Goal: Task Accomplishment & Management: Manage account settings

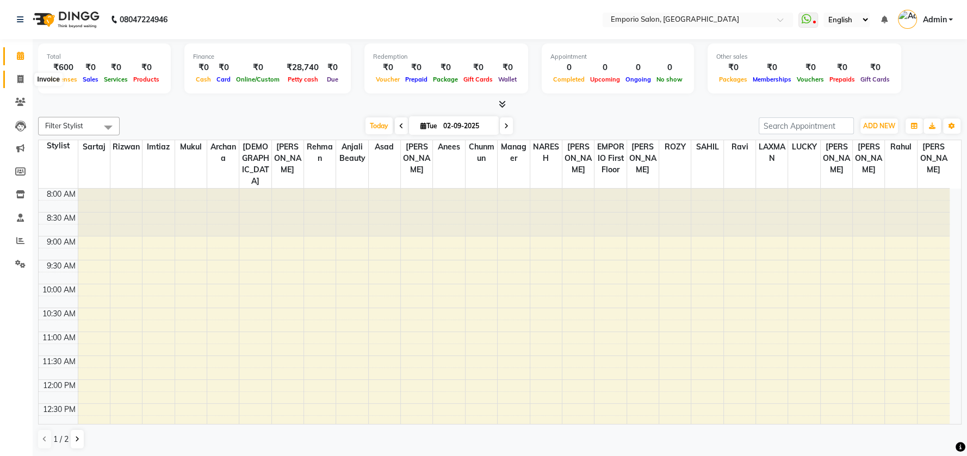
click at [18, 76] on icon at bounding box center [20, 79] width 6 height 8
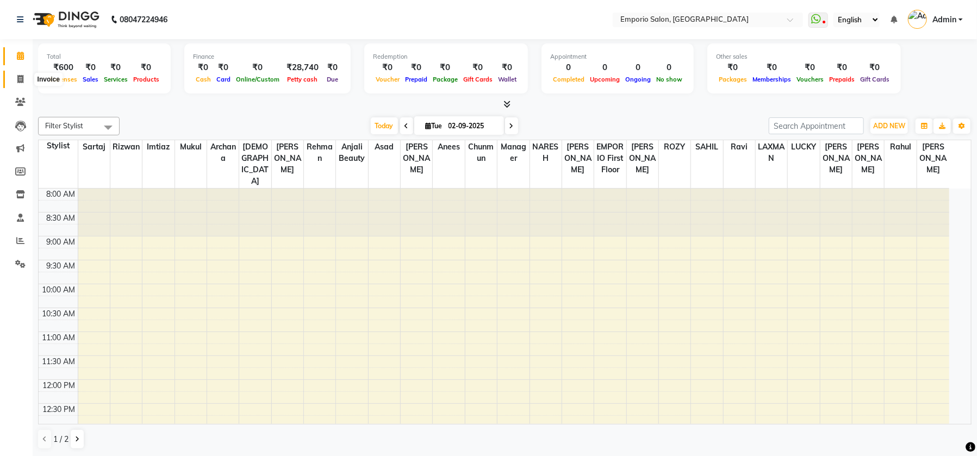
select select "service"
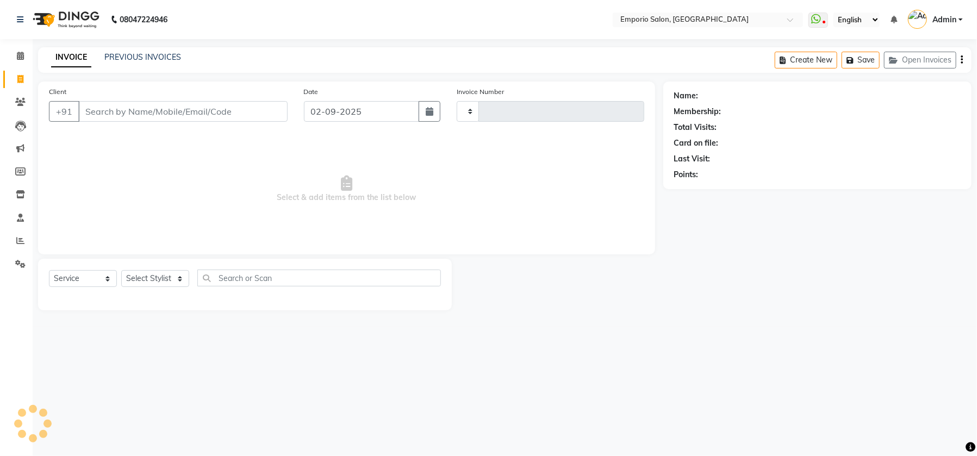
click at [252, 107] on input "Client" at bounding box center [182, 111] width 209 height 21
type input "4905"
select select "6332"
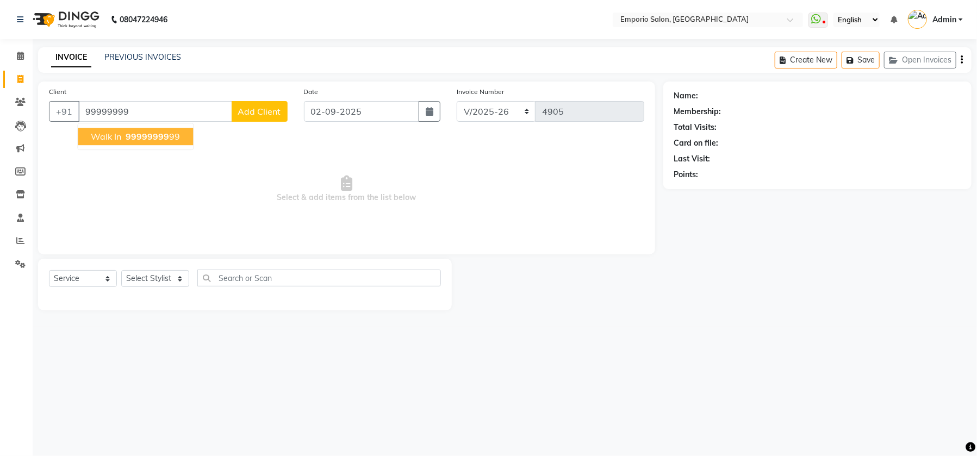
click at [133, 137] on span "99999999" at bounding box center [148, 136] width 44 height 11
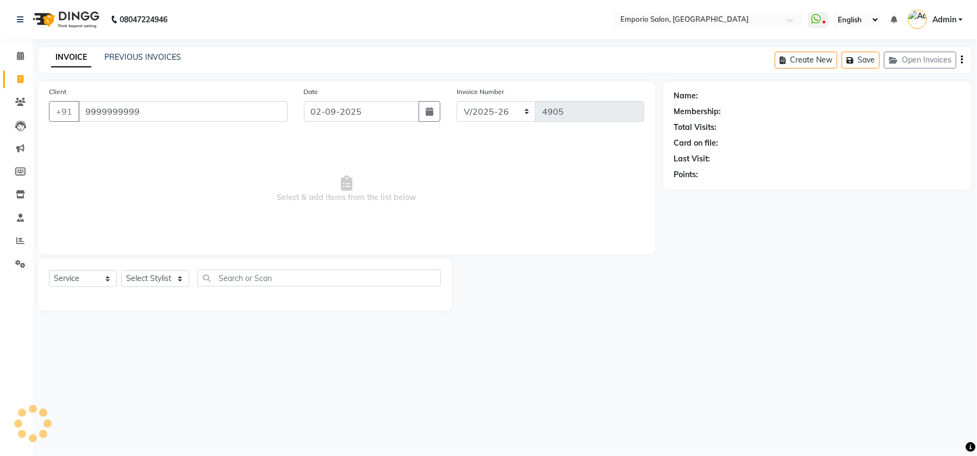
type input "9999999999"
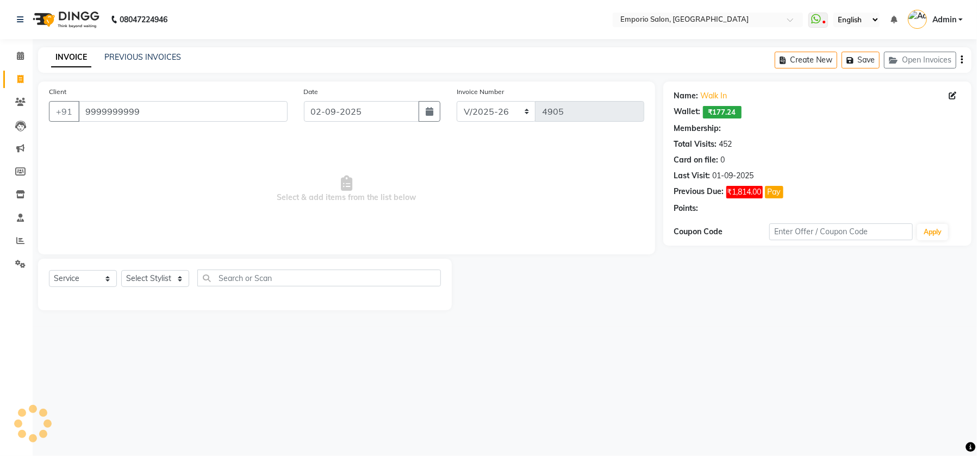
select select "1: Object"
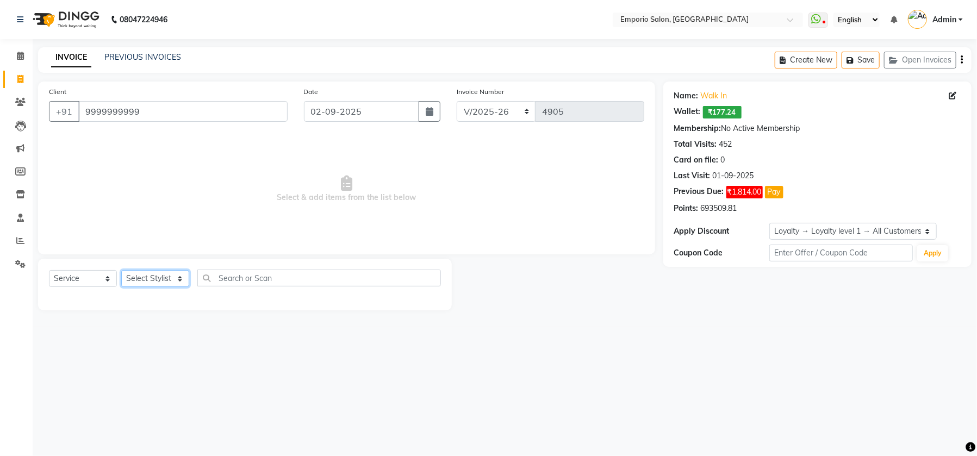
click at [182, 278] on select "Select Stylist [PERSON_NAME] beauty [PERSON_NAME] [PERSON_NAME] EMPORIO First F…" at bounding box center [155, 278] width 68 height 17
select select "47504"
click at [121, 270] on select "Select Stylist [PERSON_NAME] beauty [PERSON_NAME] [PERSON_NAME] EMPORIO First F…" at bounding box center [155, 278] width 68 height 17
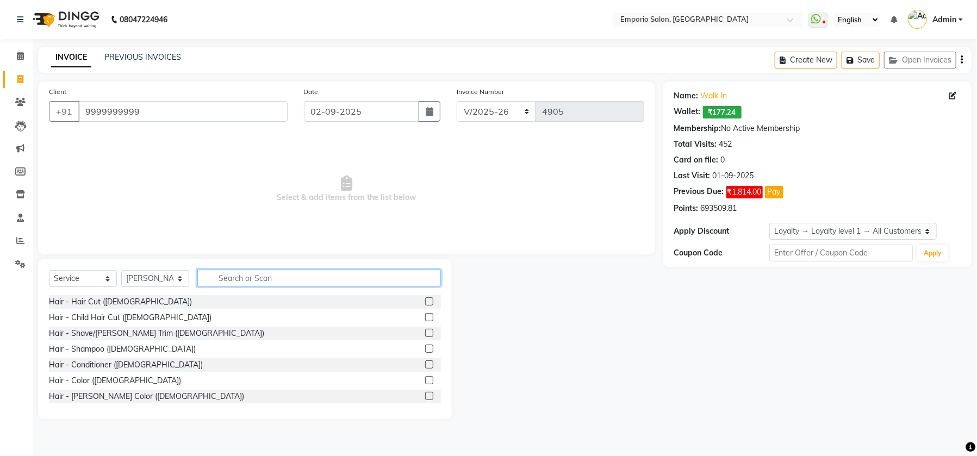
click at [401, 276] on input "text" at bounding box center [319, 278] width 244 height 17
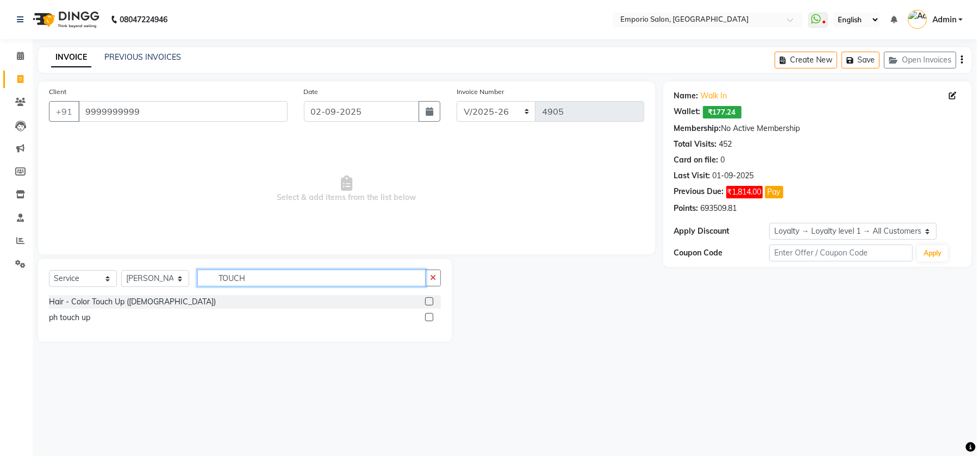
type input "TOUCH"
click at [428, 299] on label at bounding box center [429, 302] width 8 height 8
click at [428, 299] on input "checkbox" at bounding box center [428, 302] width 7 height 7
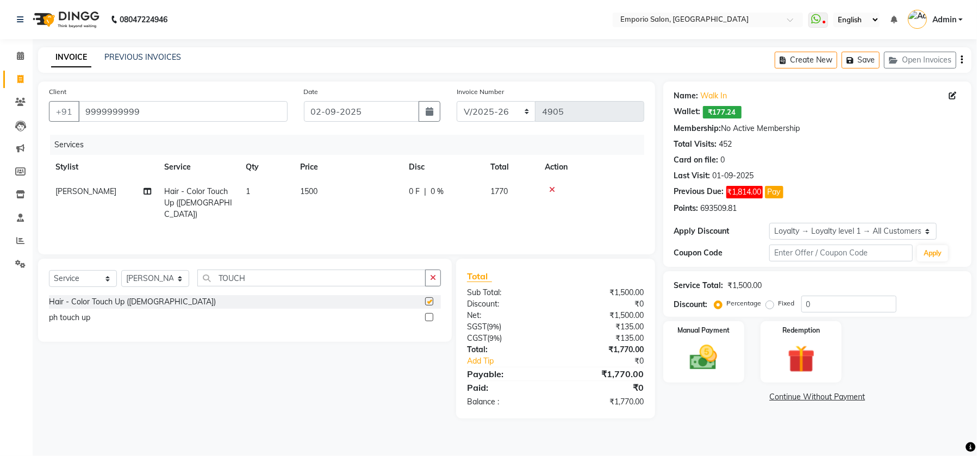
checkbox input "false"
click at [283, 270] on input "TOUCH" at bounding box center [311, 278] width 228 height 17
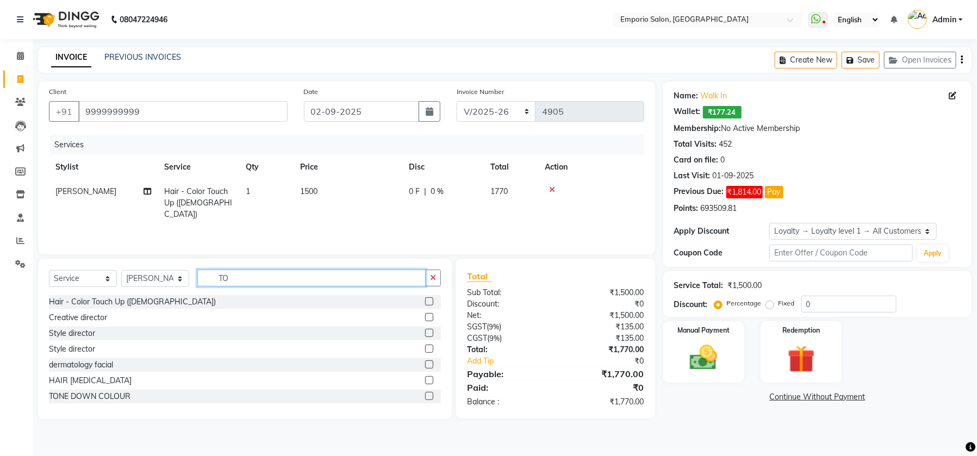
type input "T"
type input "PEDI"
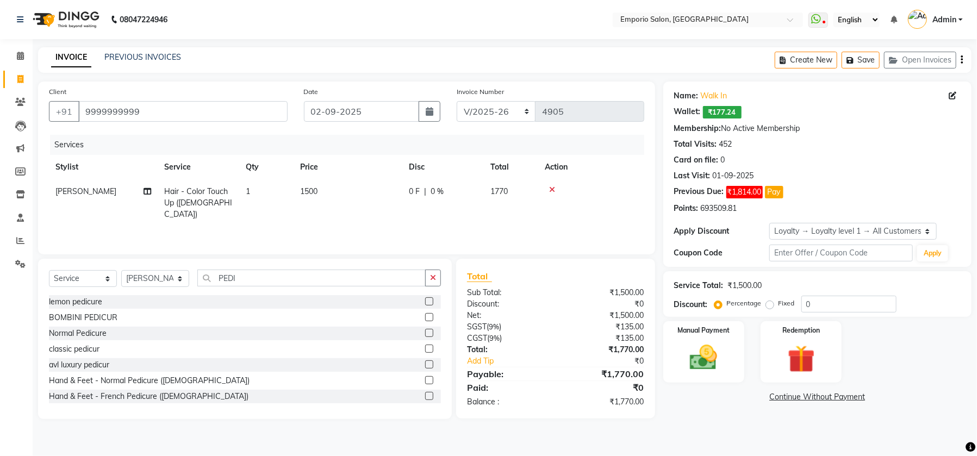
click at [425, 332] on label at bounding box center [429, 333] width 8 height 8
click at [425, 332] on input "checkbox" at bounding box center [428, 333] width 7 height 7
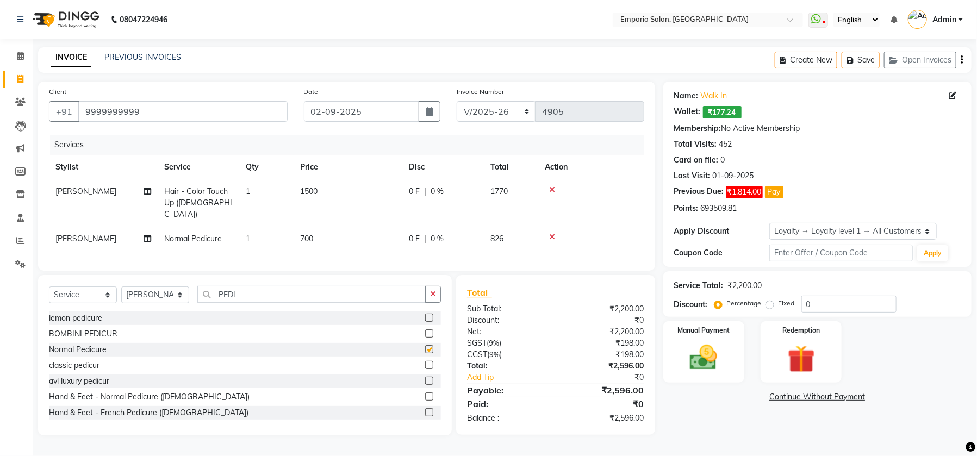
checkbox input "false"
click at [289, 294] on input "PEDI" at bounding box center [311, 294] width 228 height 17
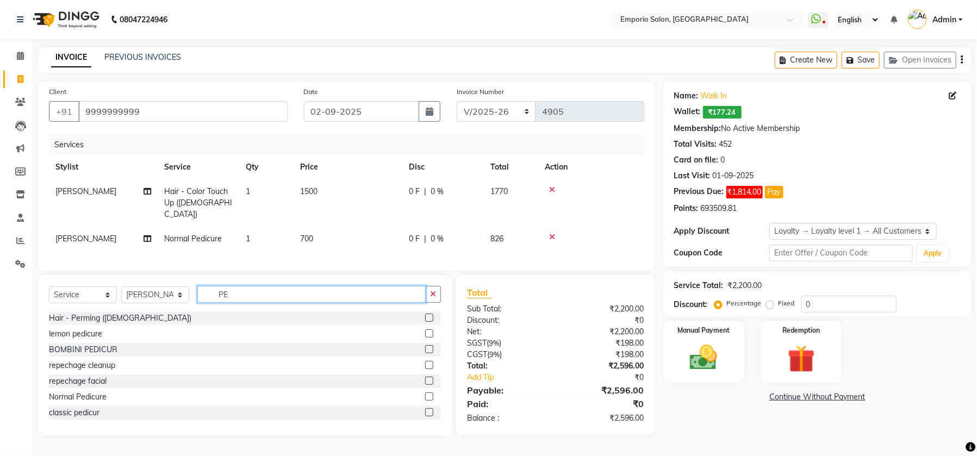
type input "P"
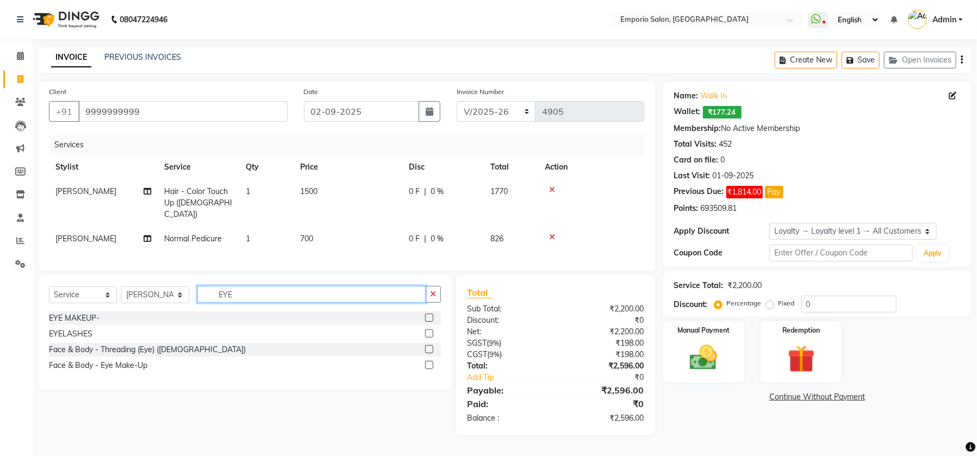
type input "EYE"
click at [428, 348] on label at bounding box center [429, 349] width 8 height 8
click at [428, 348] on input "checkbox" at bounding box center [428, 349] width 7 height 7
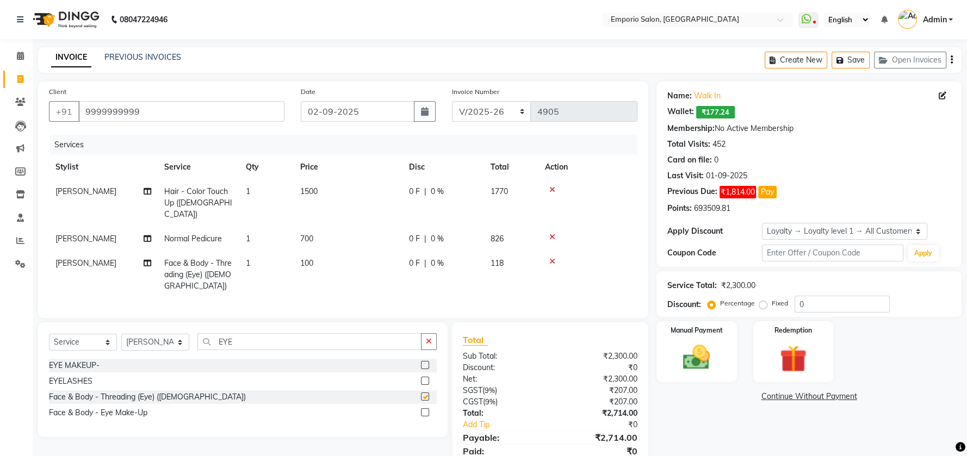
checkbox input "false"
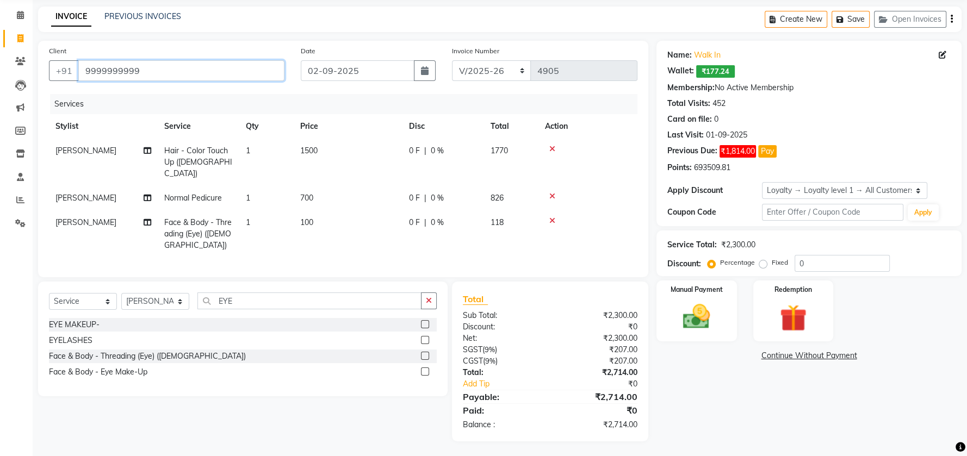
click at [158, 69] on input "9999999999" at bounding box center [181, 70] width 206 height 21
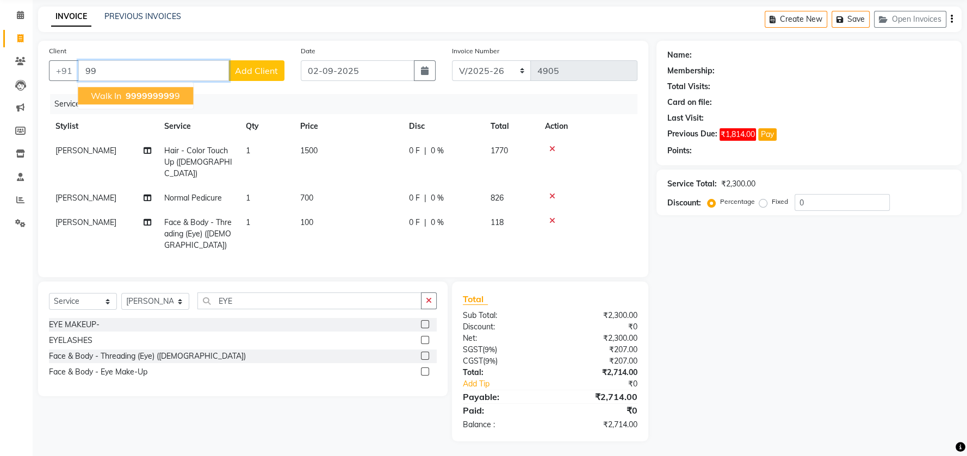
type input "9"
click at [160, 92] on span "[PERSON_NAME] BLOGGER X" at bounding box center [151, 95] width 121 height 11
type input "9999729298"
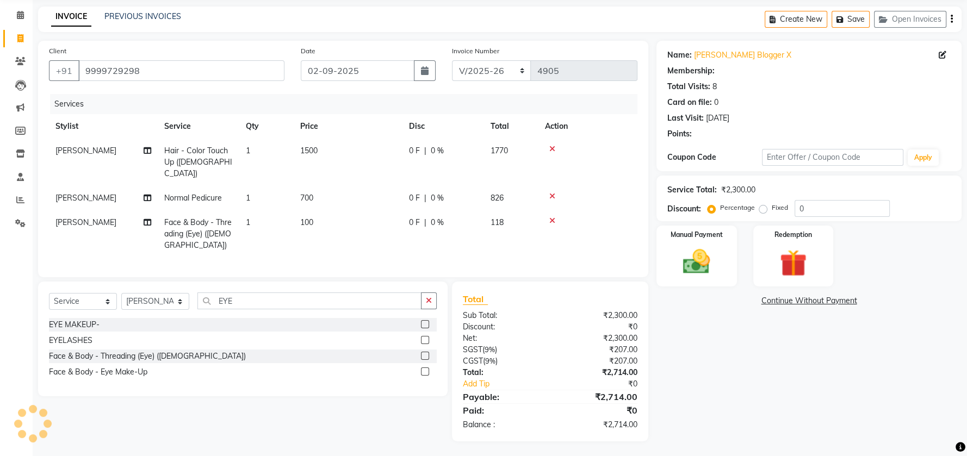
select select "1: Object"
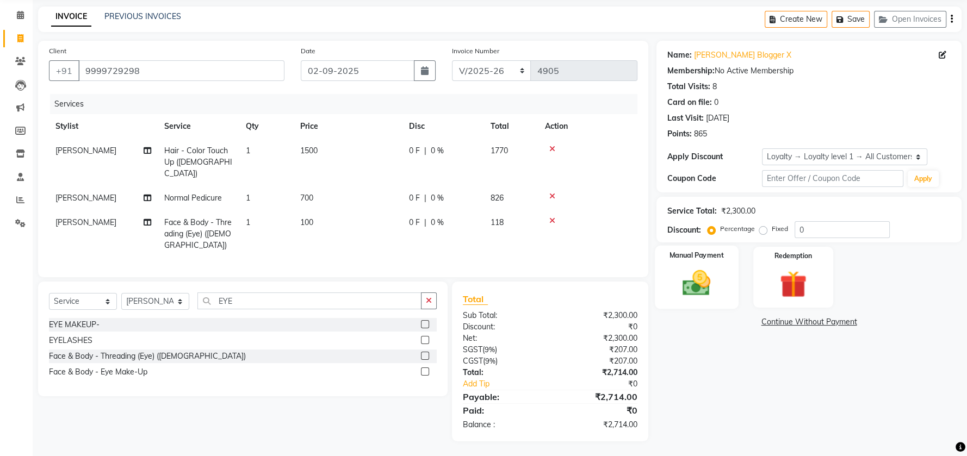
click at [715, 293] on img at bounding box center [697, 283] width 46 height 33
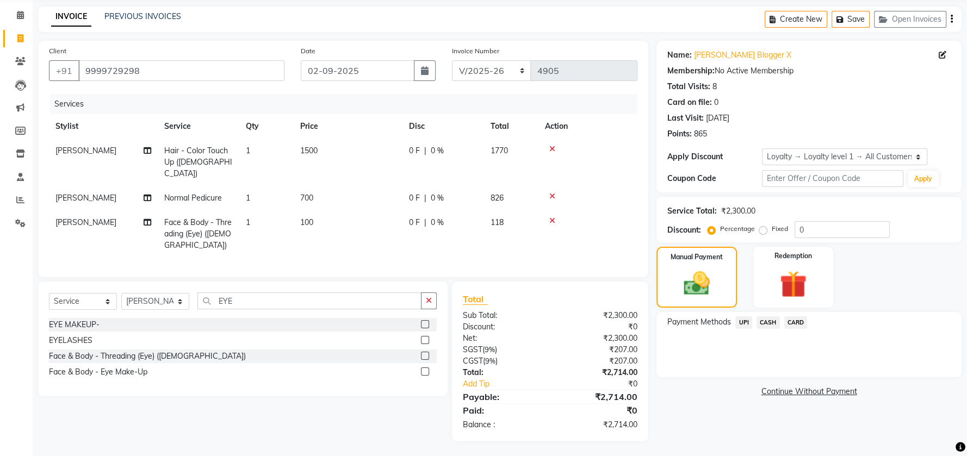
click at [746, 322] on span "UPI" at bounding box center [743, 323] width 17 height 13
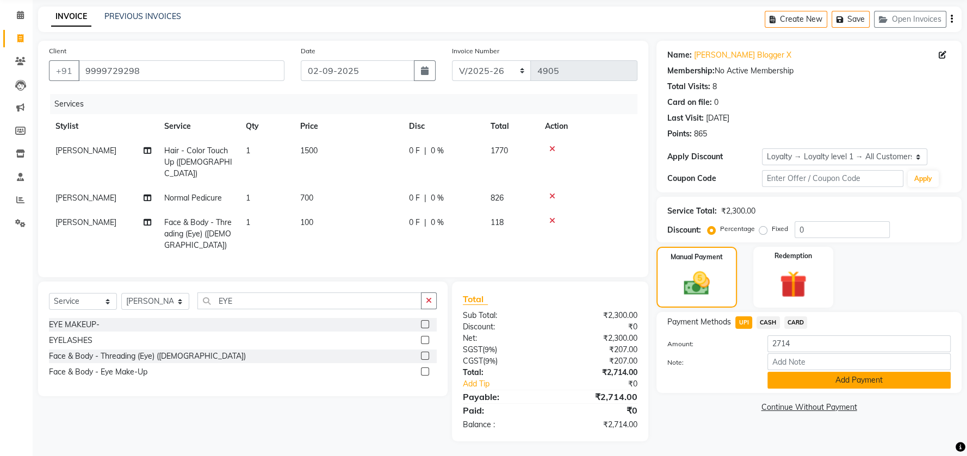
click at [839, 383] on button "Add Payment" at bounding box center [858, 380] width 183 height 17
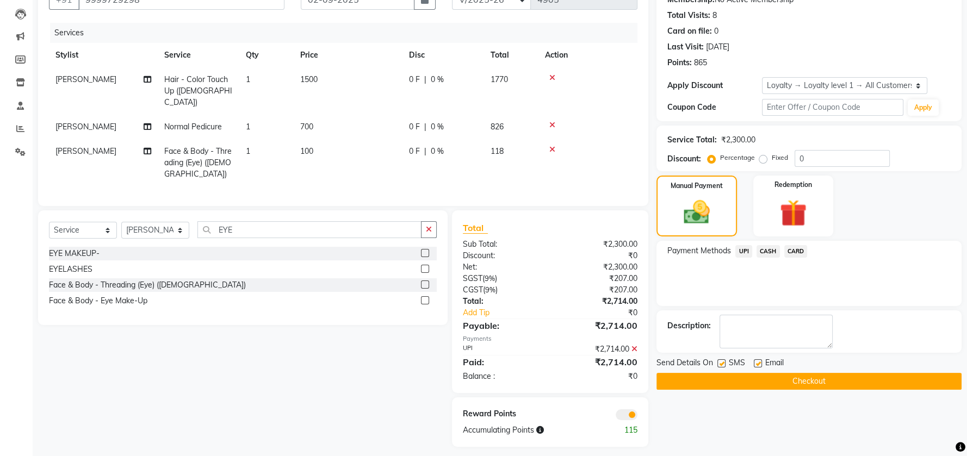
scroll to position [117, 0]
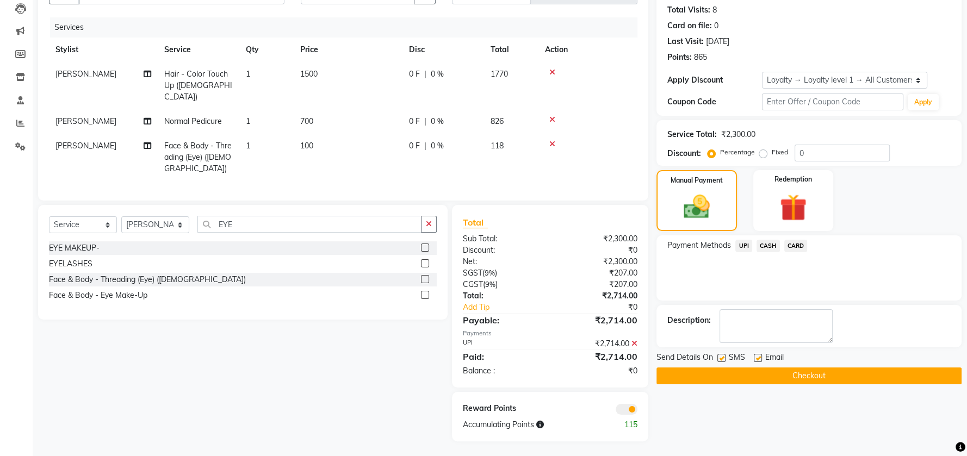
click at [831, 375] on button "Checkout" at bounding box center [809, 376] width 305 height 17
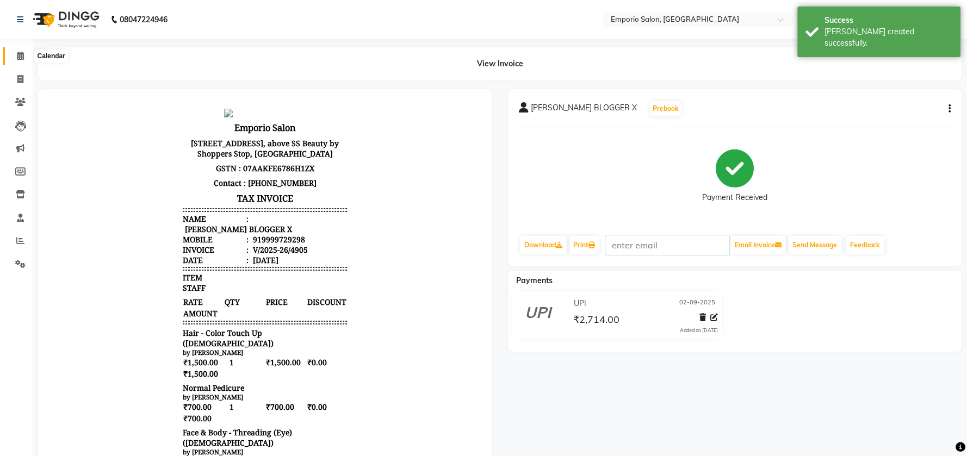
click at [22, 56] on icon at bounding box center [20, 56] width 7 height 8
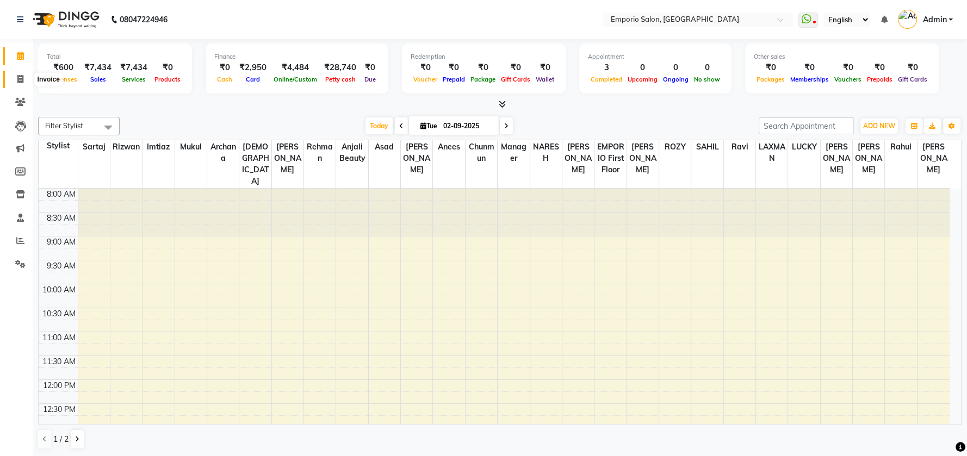
click at [21, 77] on icon at bounding box center [20, 79] width 6 height 8
select select "6332"
select select "service"
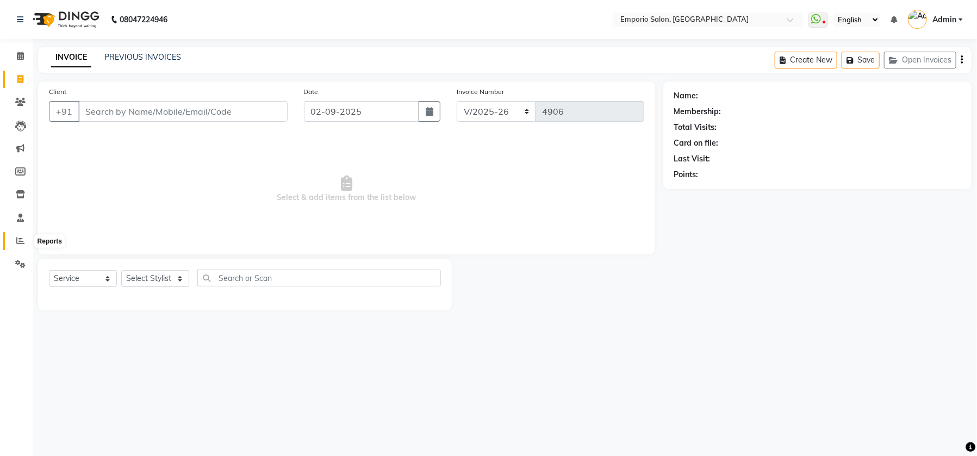
click at [18, 240] on icon at bounding box center [20, 241] width 8 height 8
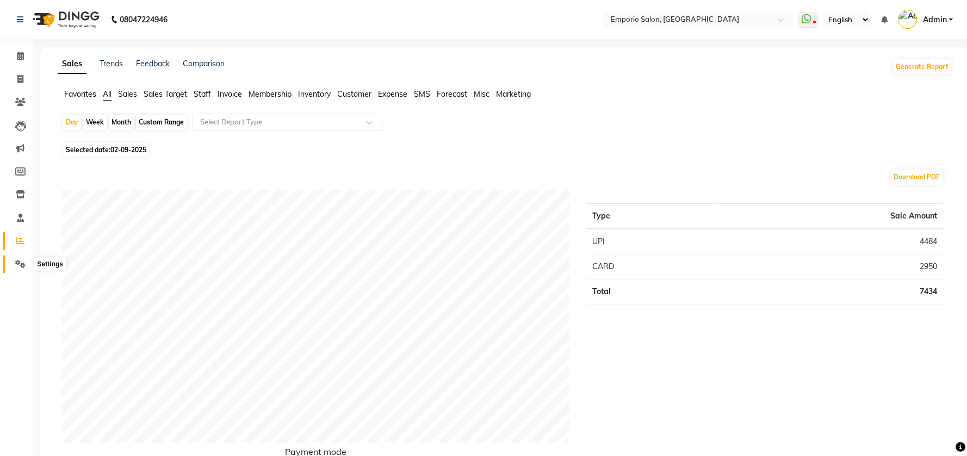
click at [21, 265] on icon at bounding box center [20, 264] width 10 height 8
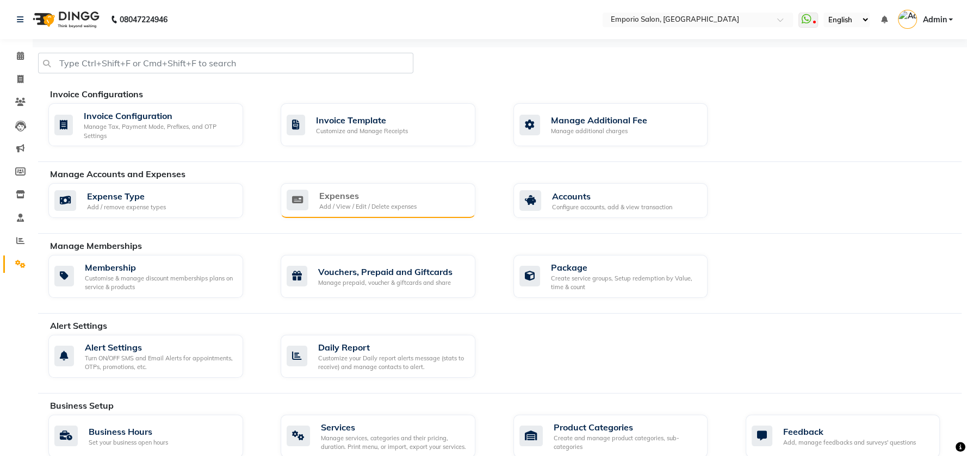
click at [357, 194] on div "Expenses" at bounding box center [367, 195] width 97 height 13
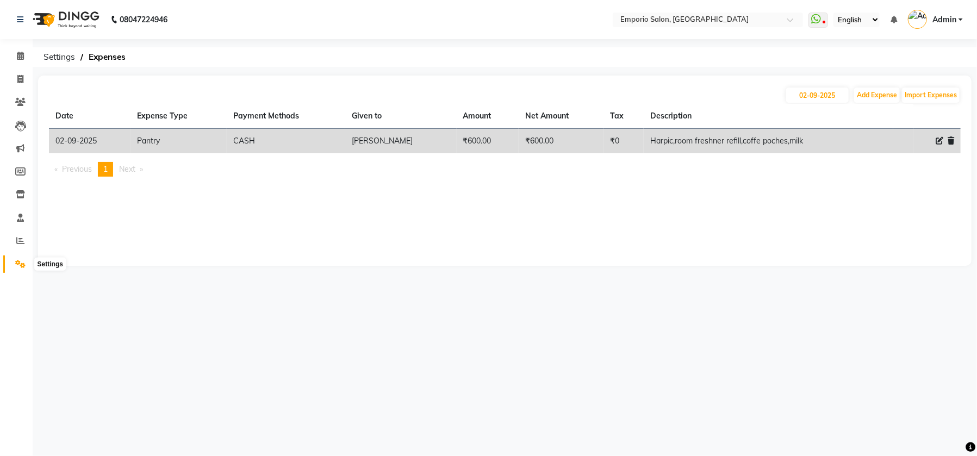
click at [22, 263] on icon at bounding box center [20, 264] width 10 height 8
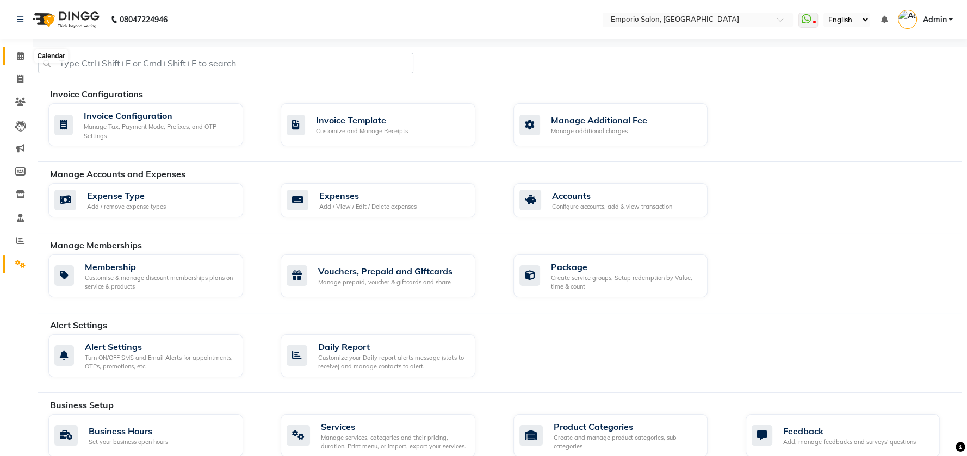
click at [22, 55] on icon at bounding box center [20, 56] width 7 height 8
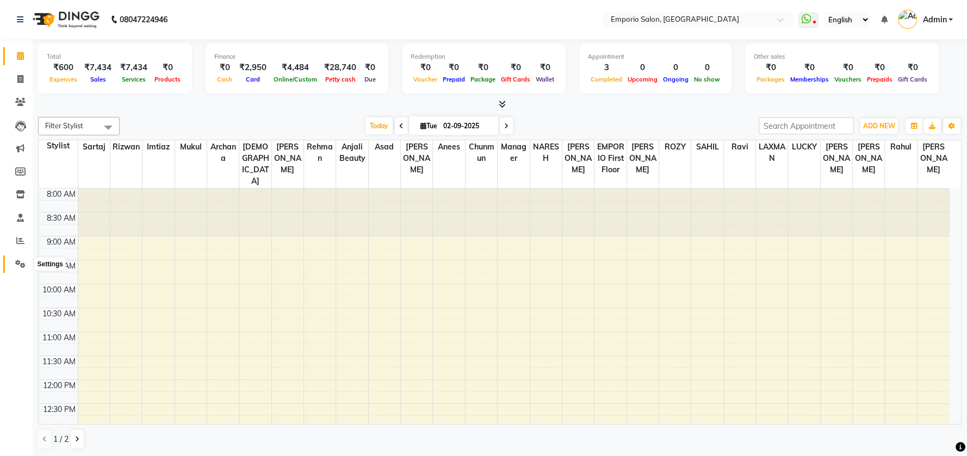
click at [17, 261] on icon at bounding box center [20, 264] width 10 height 8
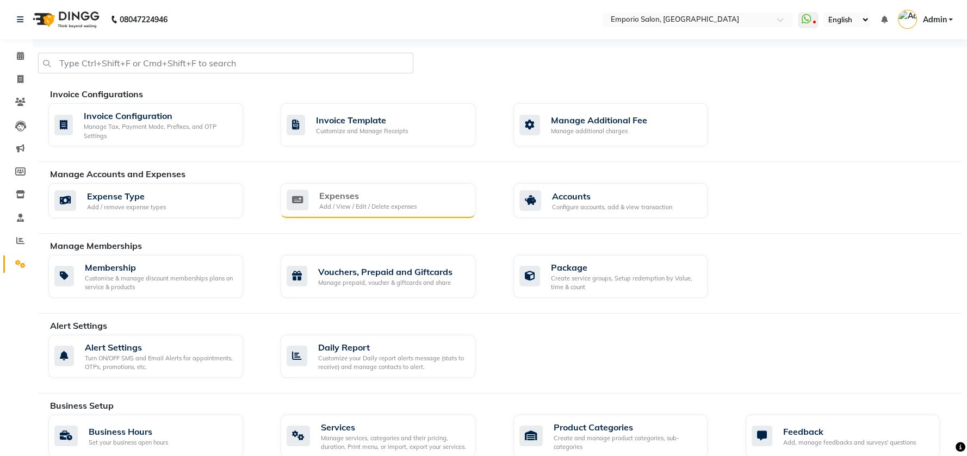
click at [349, 205] on div "Add / View / Edit / Delete expenses" at bounding box center [367, 206] width 97 height 9
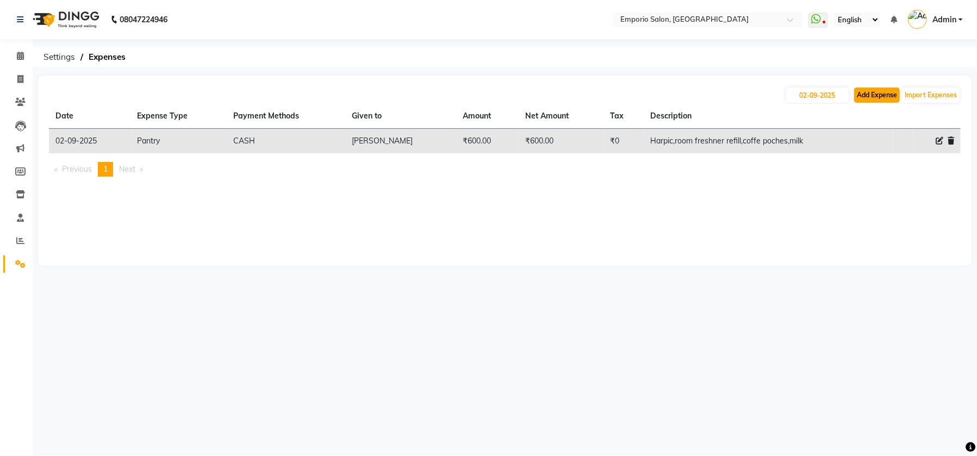
click at [875, 98] on button "Add Expense" at bounding box center [877, 95] width 46 height 15
select select "1"
select select "5330"
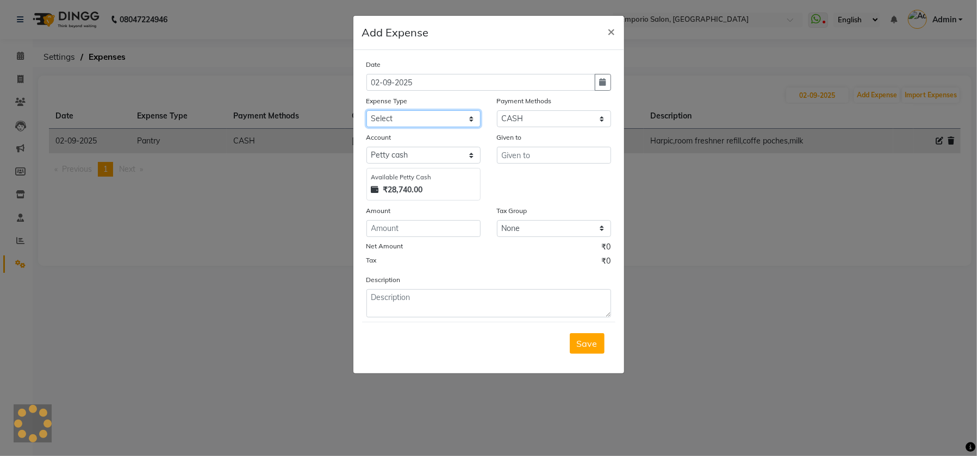
click at [471, 119] on select "Select Advance Salary Bank charges Car maintenance Cash transfer to bank Cash t…" at bounding box center [424, 118] width 114 height 17
select select "10"
click at [367, 110] on select "Select Advance Salary Bank charges Car maintenance Cash transfer to bank Cash t…" at bounding box center [424, 118] width 114 height 17
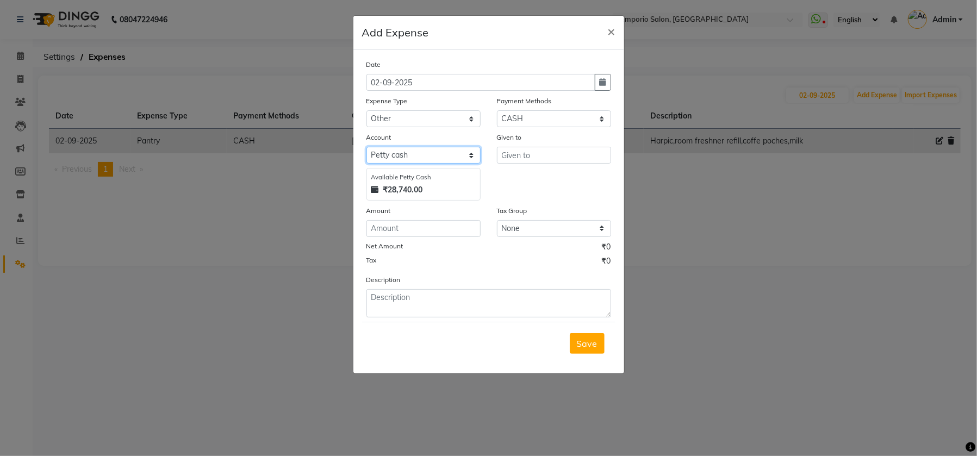
click at [470, 152] on select "Select Petty cash" at bounding box center [424, 155] width 114 height 17
click at [367, 147] on select "Select Petty cash" at bounding box center [424, 155] width 114 height 17
click at [443, 228] on input "number" at bounding box center [424, 228] width 114 height 17
type input "4"
type input "470"
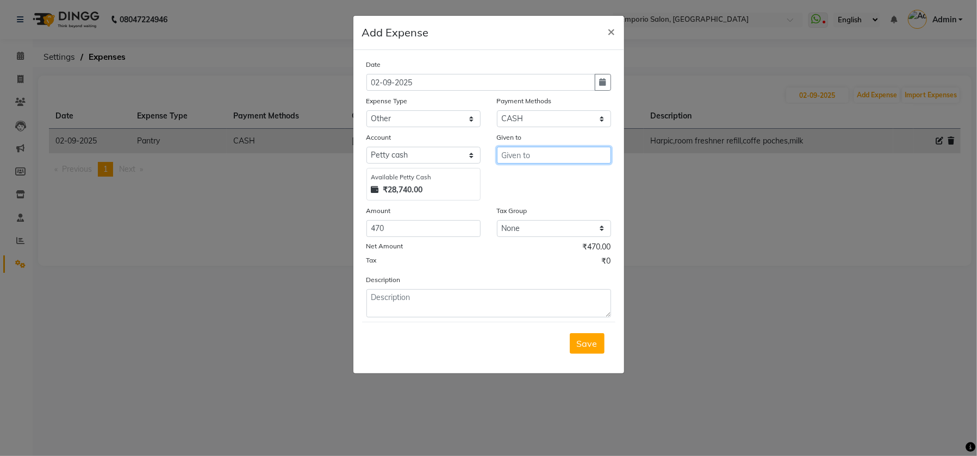
click at [594, 153] on input "text" at bounding box center [554, 155] width 114 height 17
type input "BLINK IT"
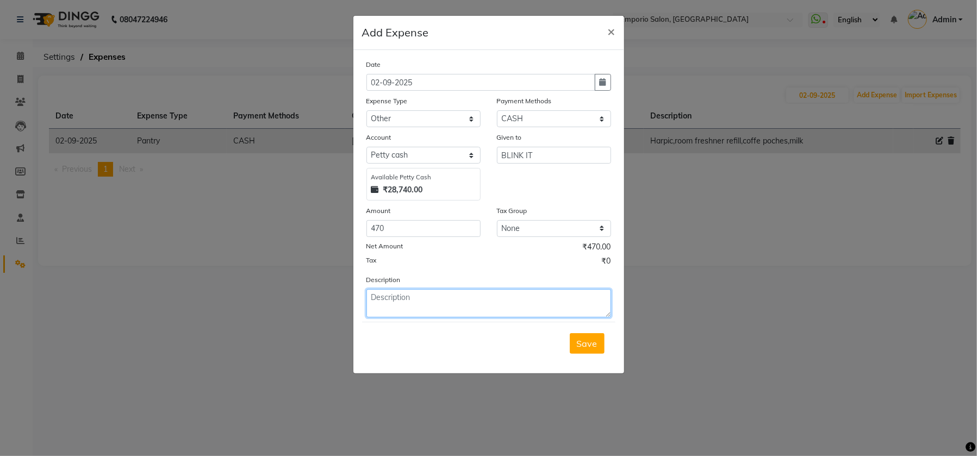
click at [398, 302] on textarea at bounding box center [489, 303] width 245 height 28
type textarea "LINT ROLLER"
click at [591, 341] on span "Save" at bounding box center [587, 343] width 21 height 11
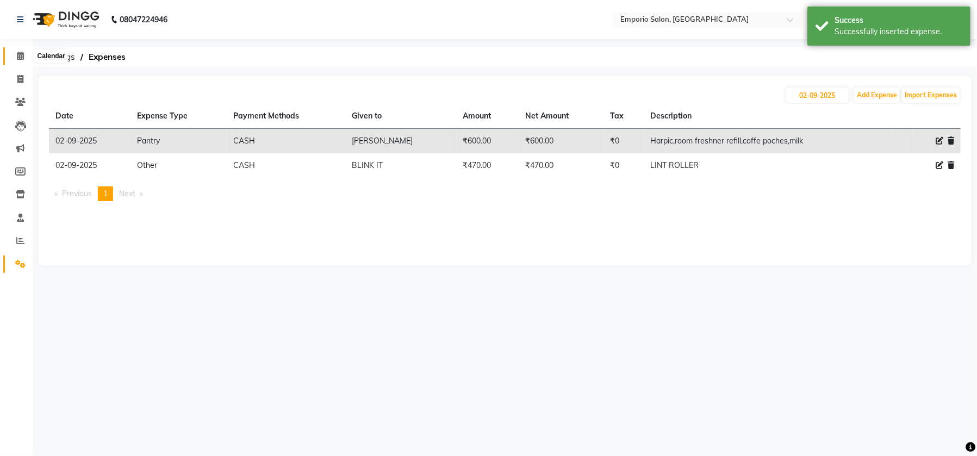
click at [21, 55] on icon at bounding box center [20, 56] width 7 height 8
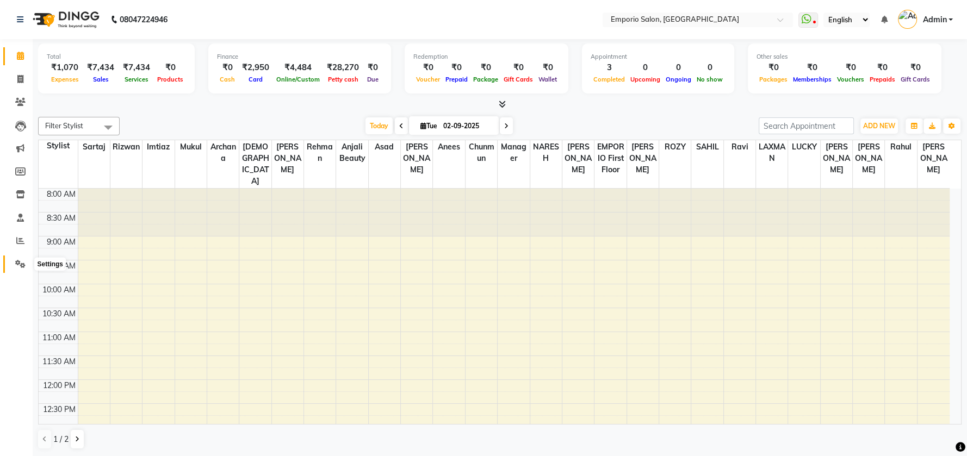
click at [18, 265] on icon at bounding box center [20, 264] width 10 height 8
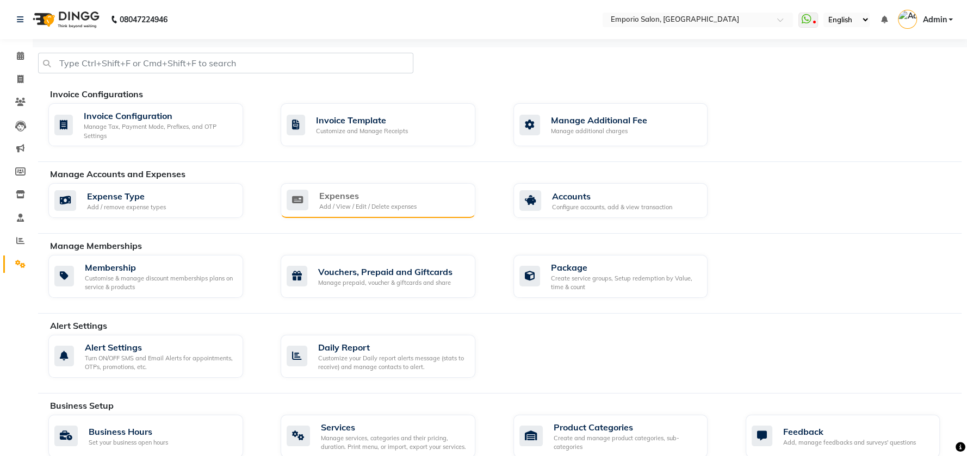
click at [344, 199] on div "Expenses" at bounding box center [367, 195] width 97 height 13
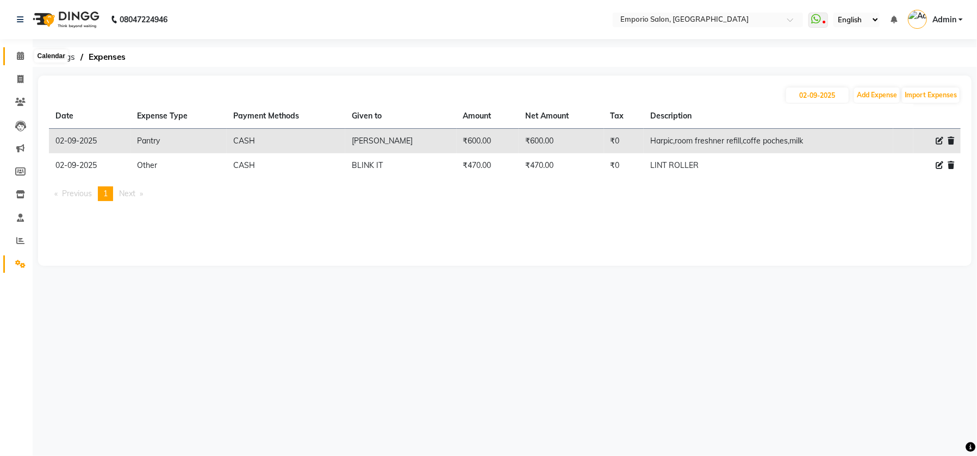
click at [18, 55] on icon at bounding box center [20, 56] width 7 height 8
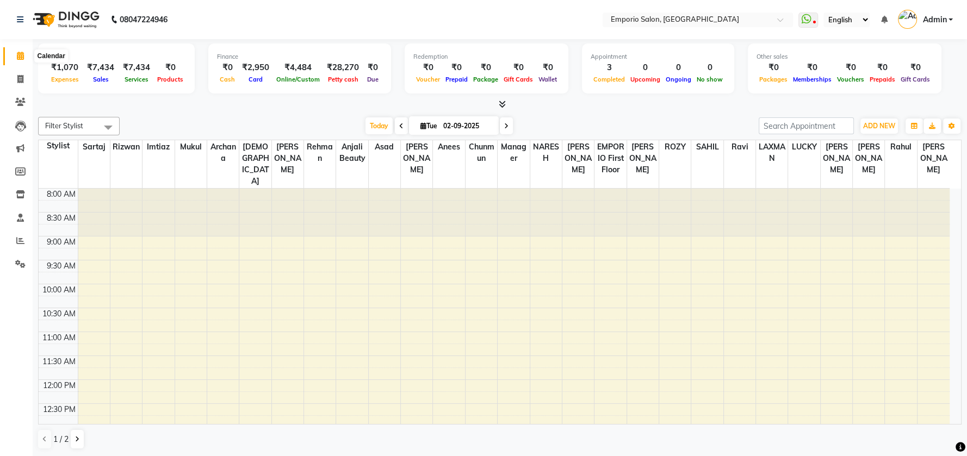
click at [19, 55] on icon at bounding box center [20, 56] width 7 height 8
click at [26, 264] on span at bounding box center [20, 264] width 19 height 13
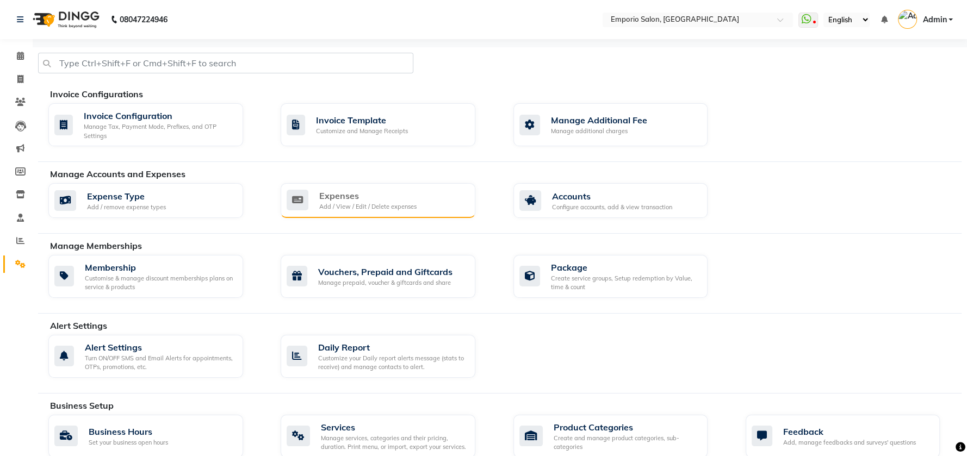
click at [366, 208] on div "Add / View / Edit / Delete expenses" at bounding box center [367, 206] width 97 height 9
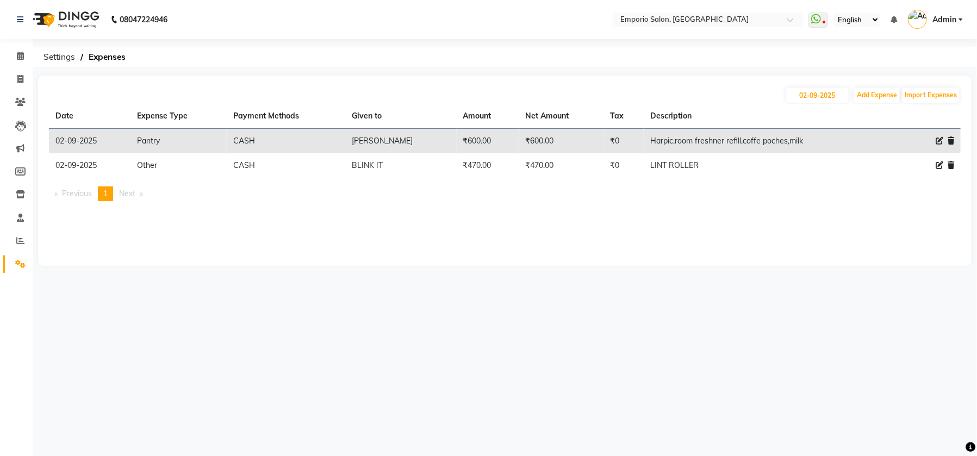
click at [952, 165] on icon at bounding box center [951, 166] width 7 height 8
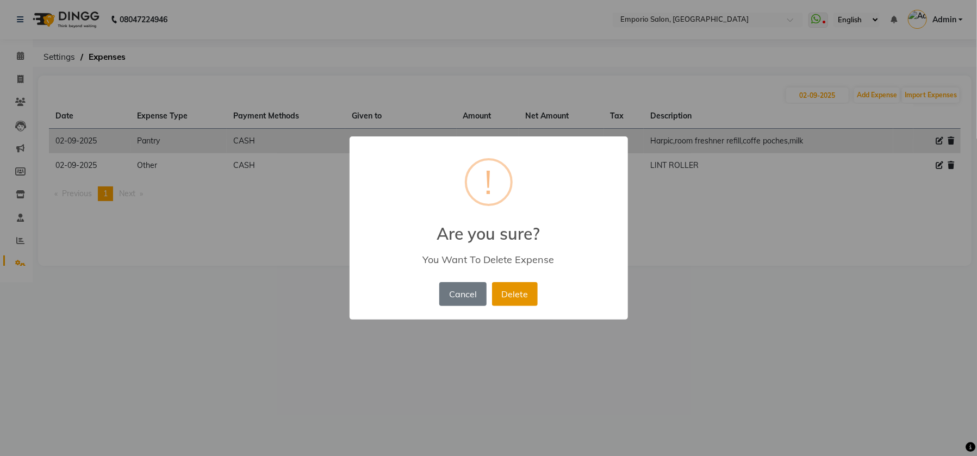
click at [500, 299] on button "Delete" at bounding box center [515, 294] width 46 height 24
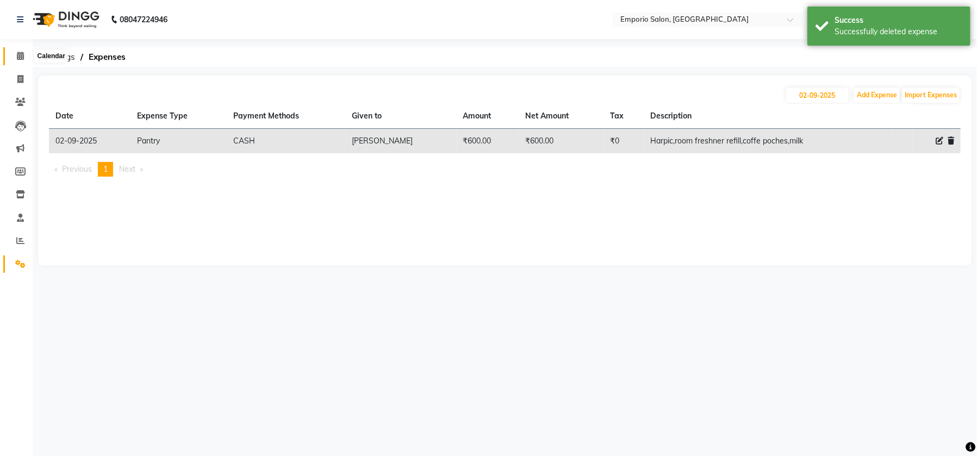
click at [23, 57] on icon at bounding box center [20, 56] width 7 height 8
